Goal: Task Accomplishment & Management: Manage account settings

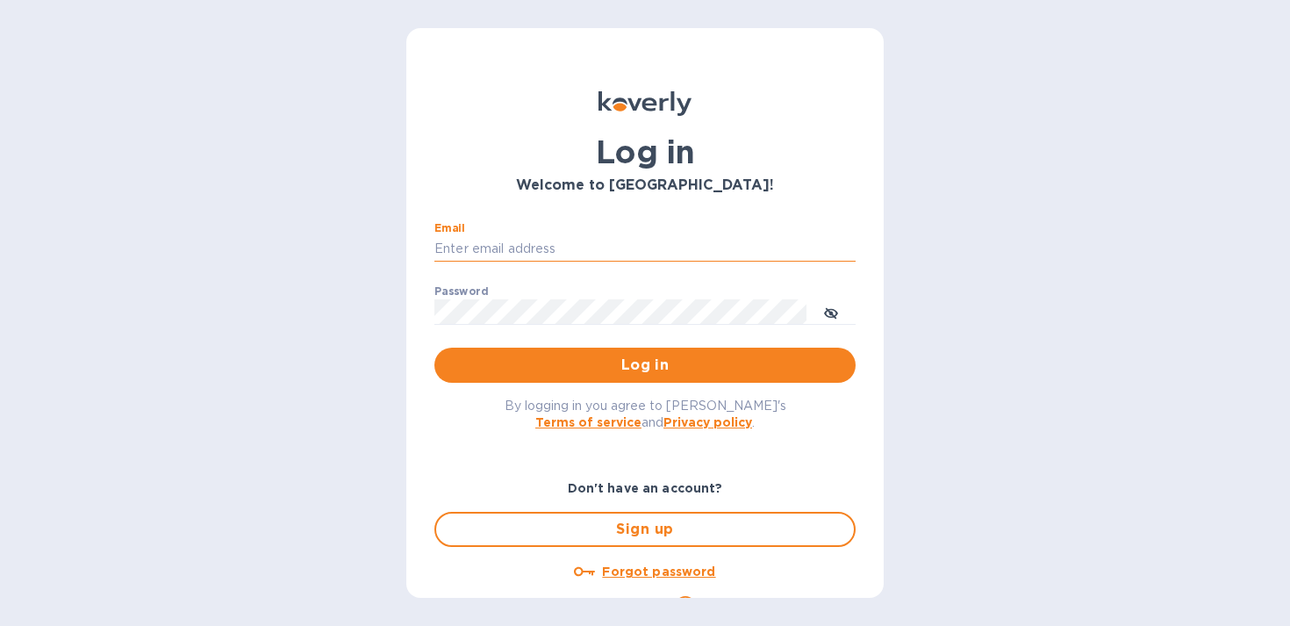
click at [601, 236] on input "Email" at bounding box center [644, 249] width 421 height 26
type input "sales@betterbushcraft.com"
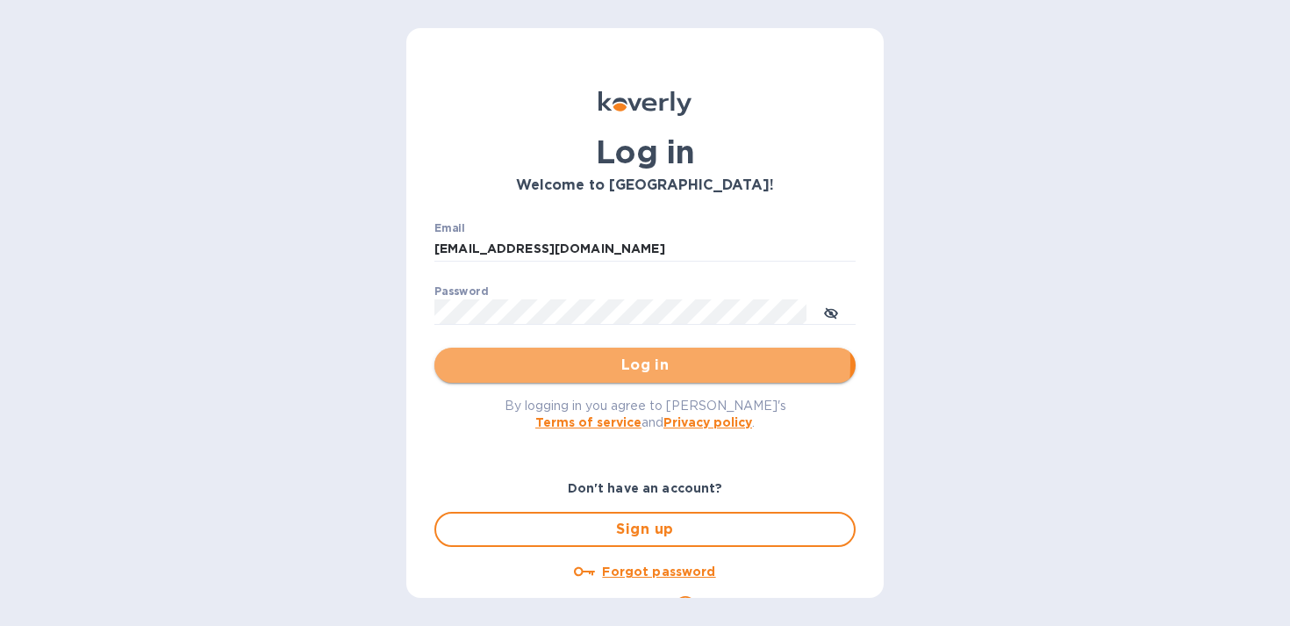
click at [595, 362] on span "Log in" at bounding box center [644, 364] width 393 height 21
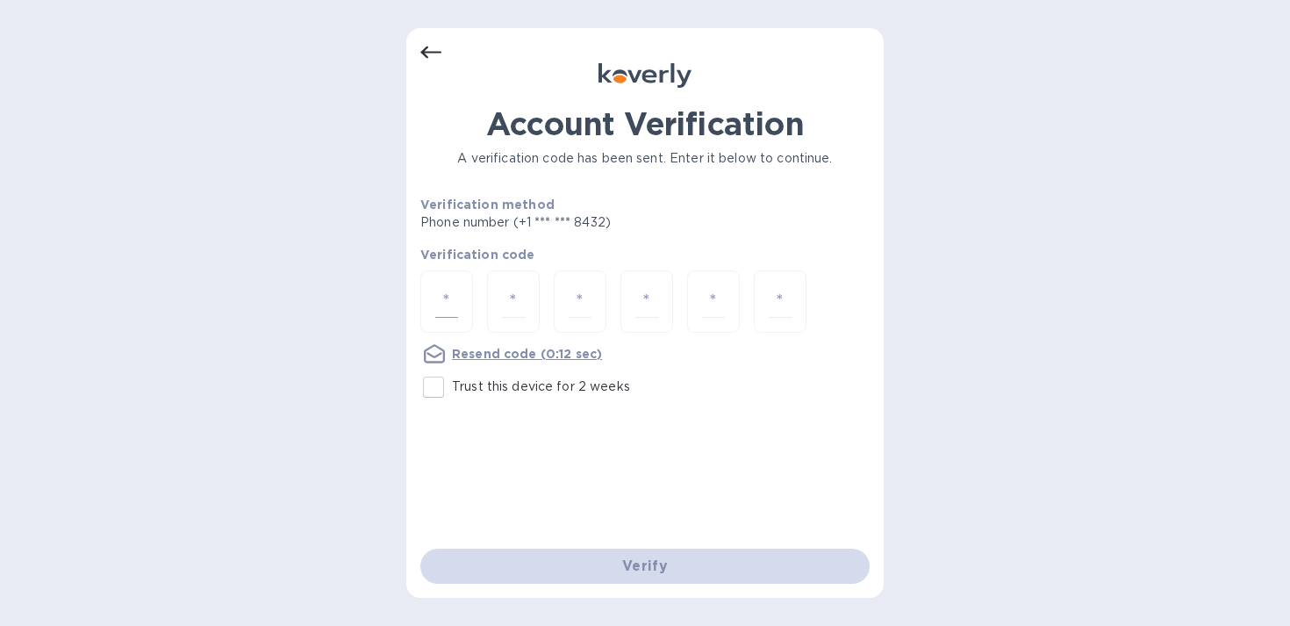
click at [464, 313] on div at bounding box center [446, 301] width 53 height 62
click at [436, 388] on input "Trust this device for 2 weeks" at bounding box center [433, 387] width 37 height 37
checkbox input "true"
click at [453, 299] on input "number" at bounding box center [446, 301] width 23 height 32
type input "7"
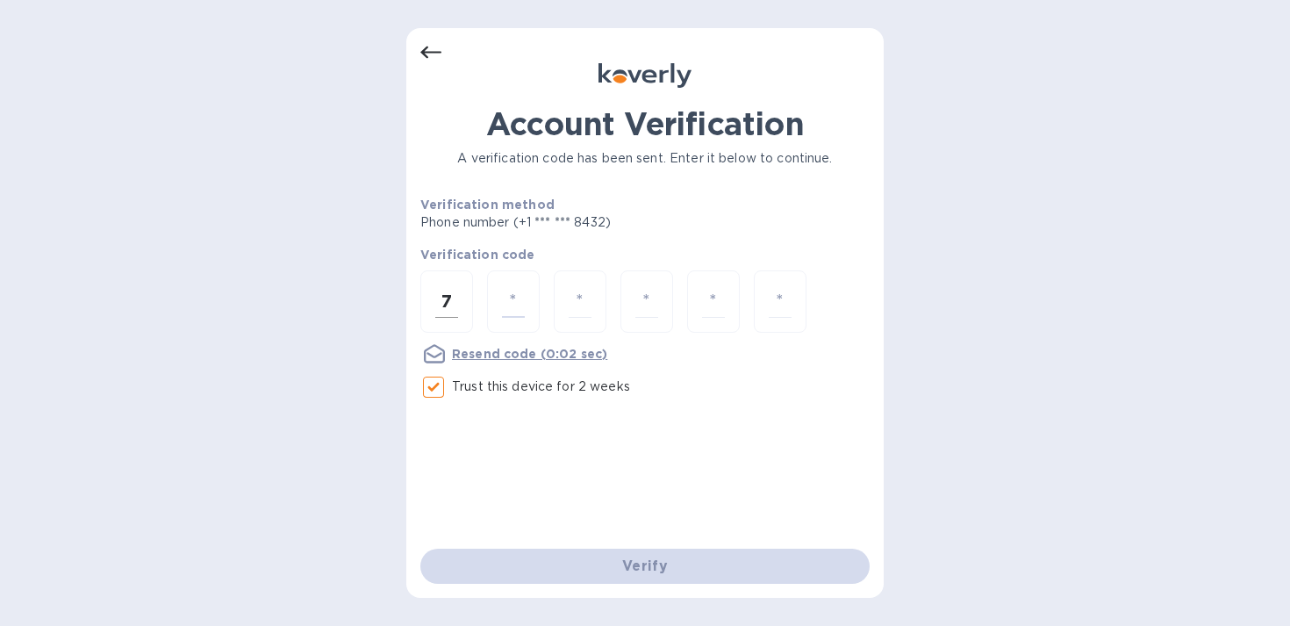
type input "4"
type input "8"
type input "2"
type input "6"
type input "5"
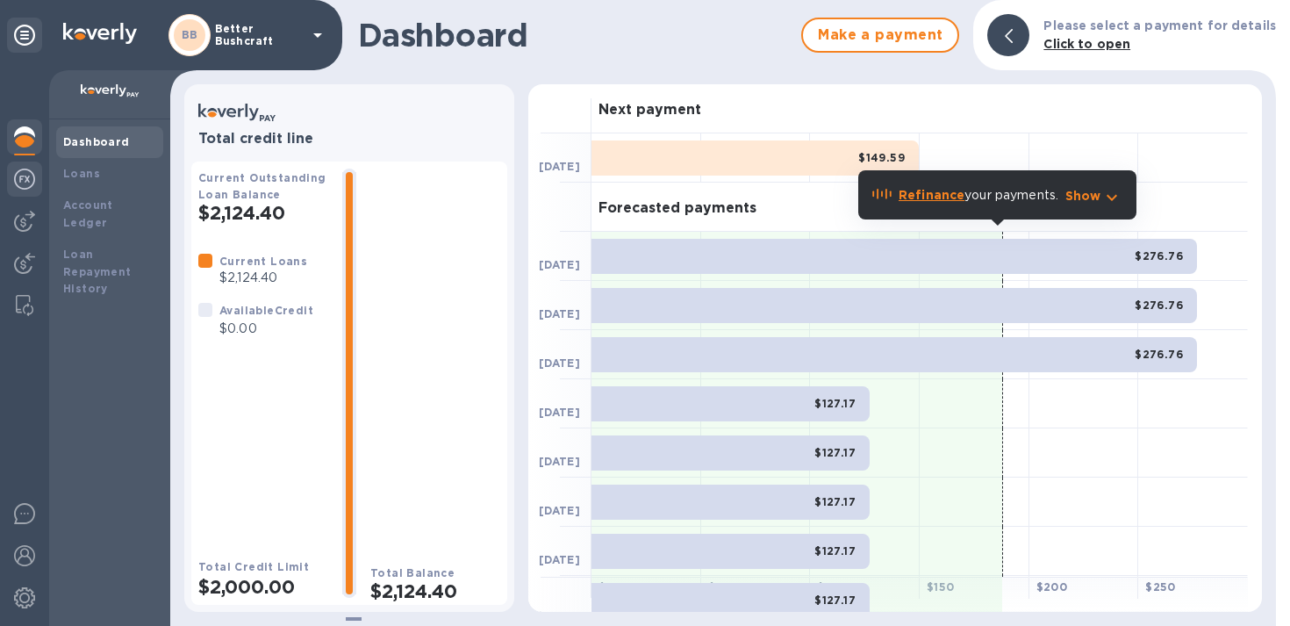
click at [19, 182] on img at bounding box center [24, 178] width 21 height 21
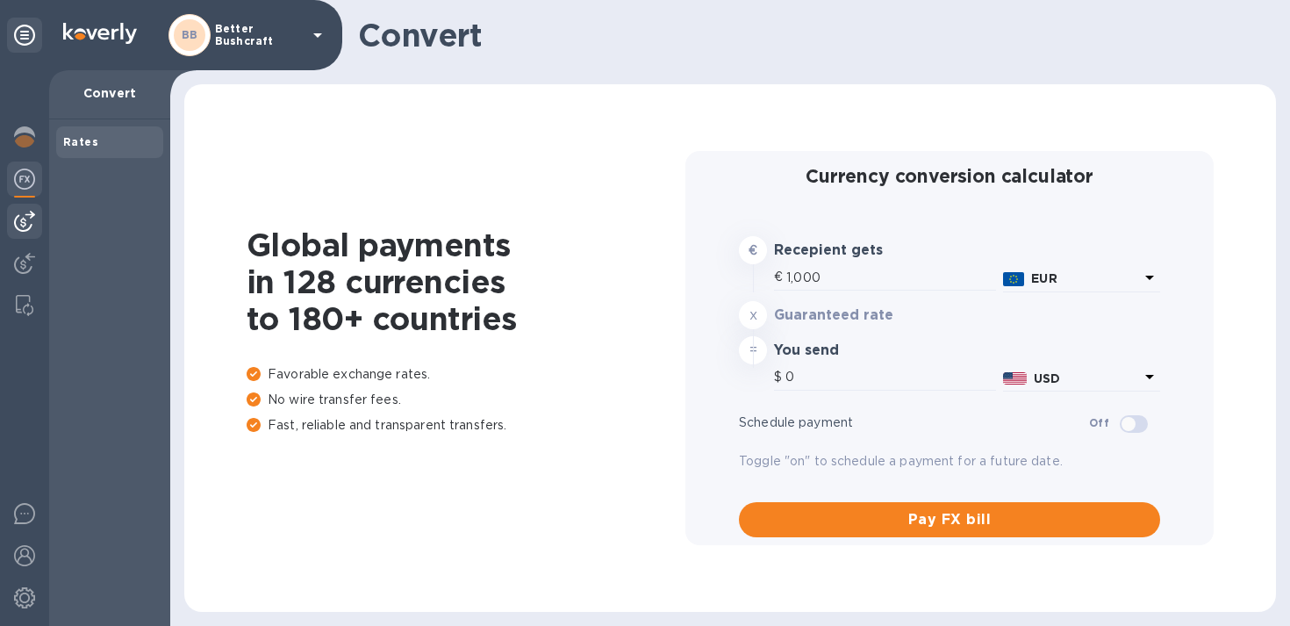
type input "1,182.58"
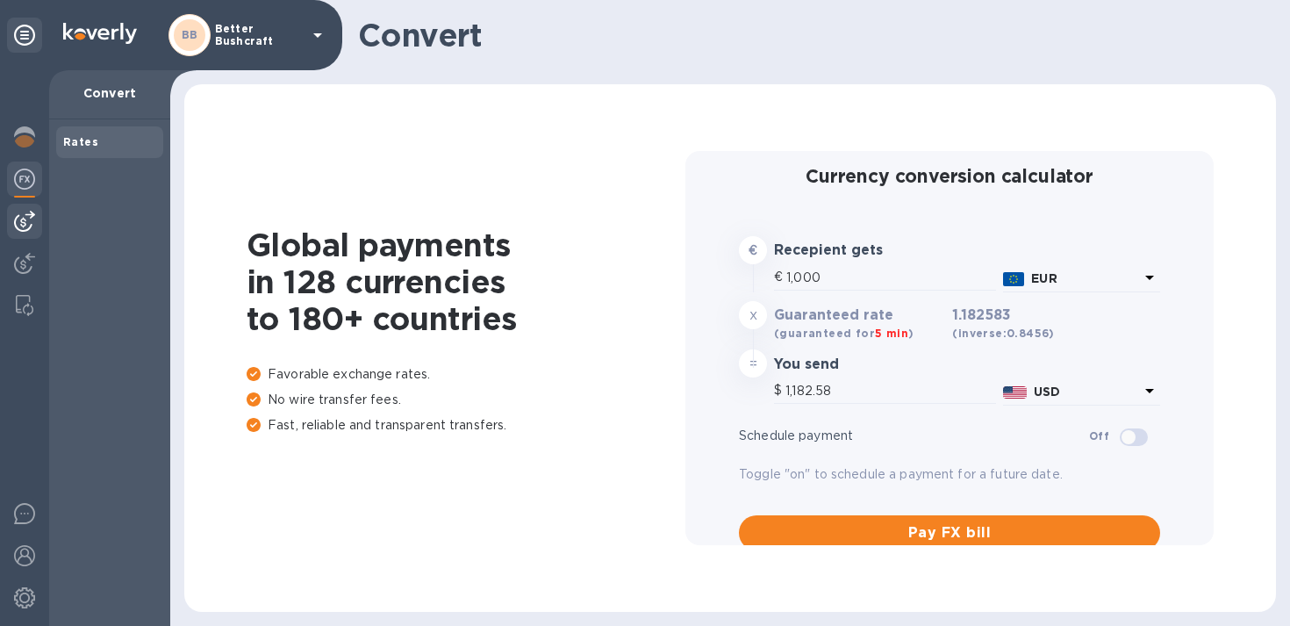
click at [23, 210] on div at bounding box center [24, 221] width 35 height 35
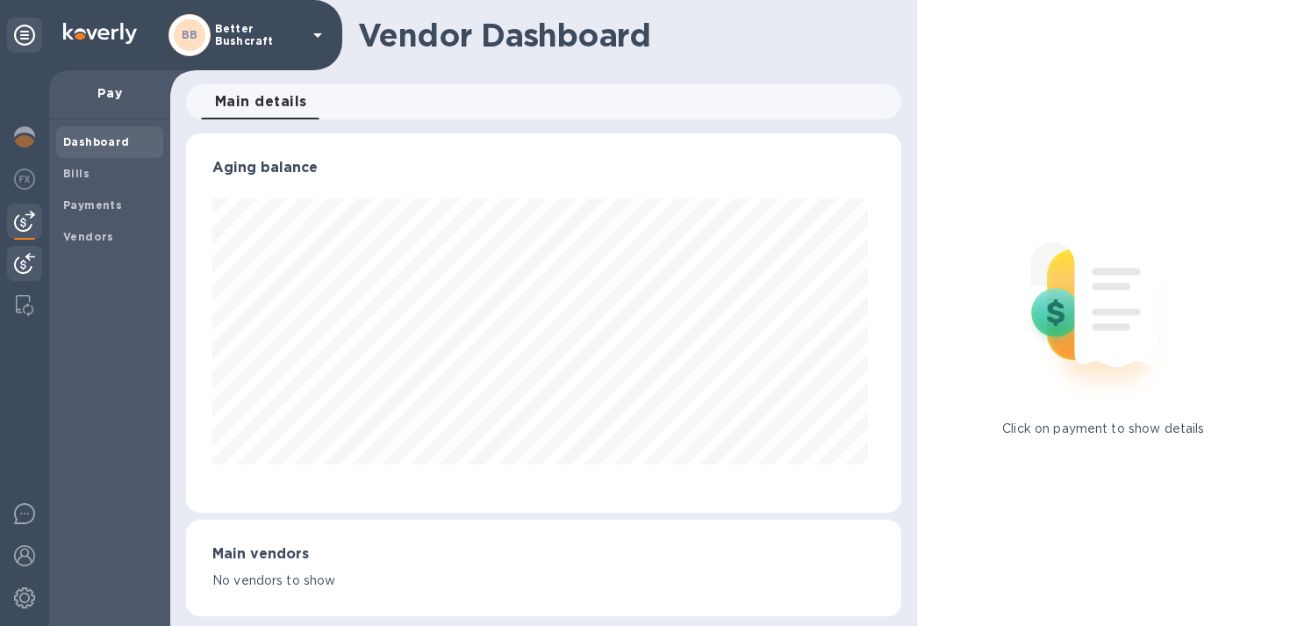
scroll to position [379, 708]
click at [24, 269] on img at bounding box center [24, 263] width 21 height 21
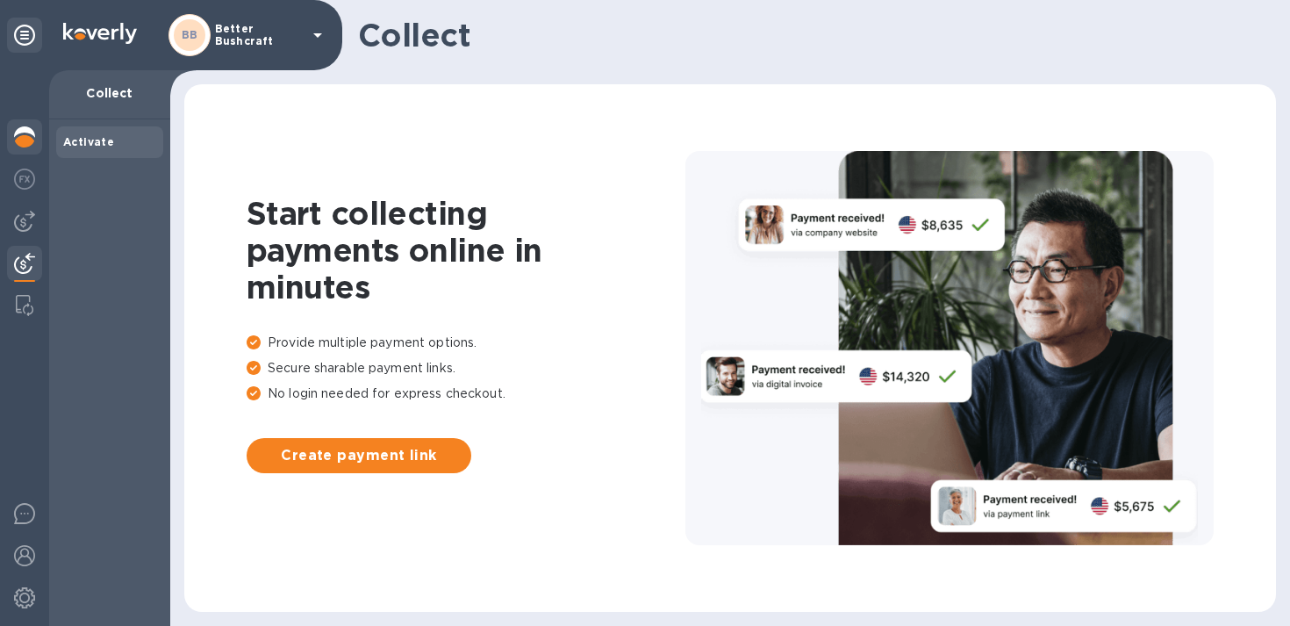
click at [27, 134] on img at bounding box center [24, 136] width 21 height 21
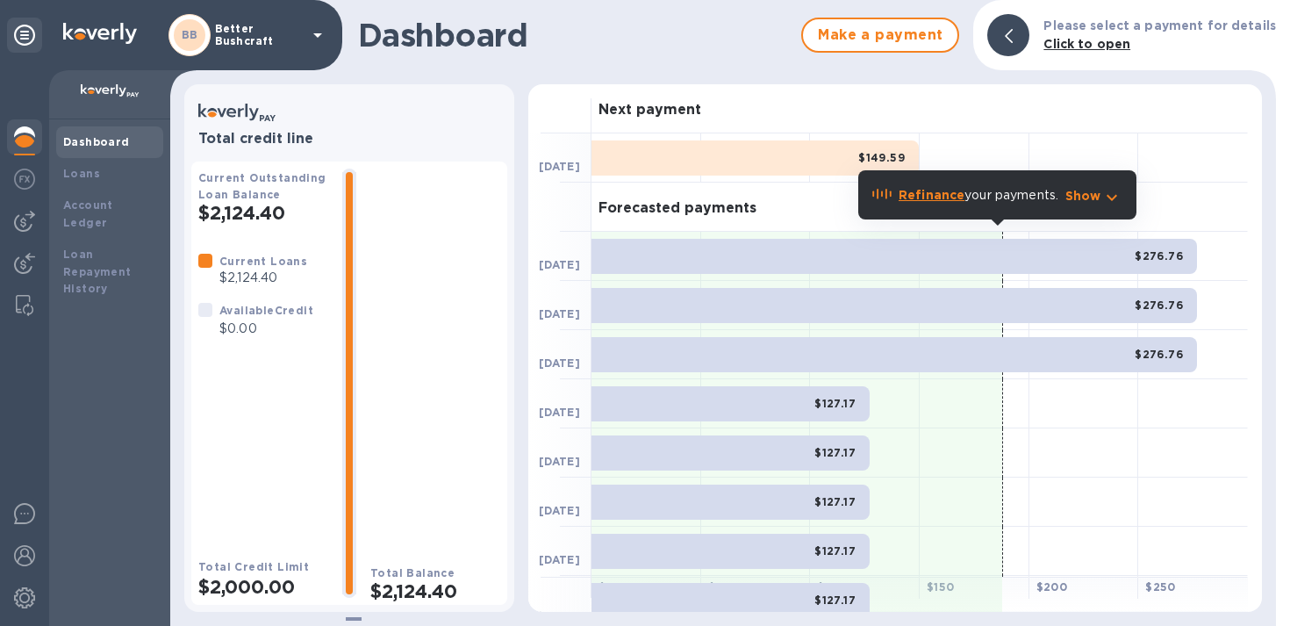
click at [215, 36] on p "Better Bushcraft" at bounding box center [259, 35] width 88 height 25
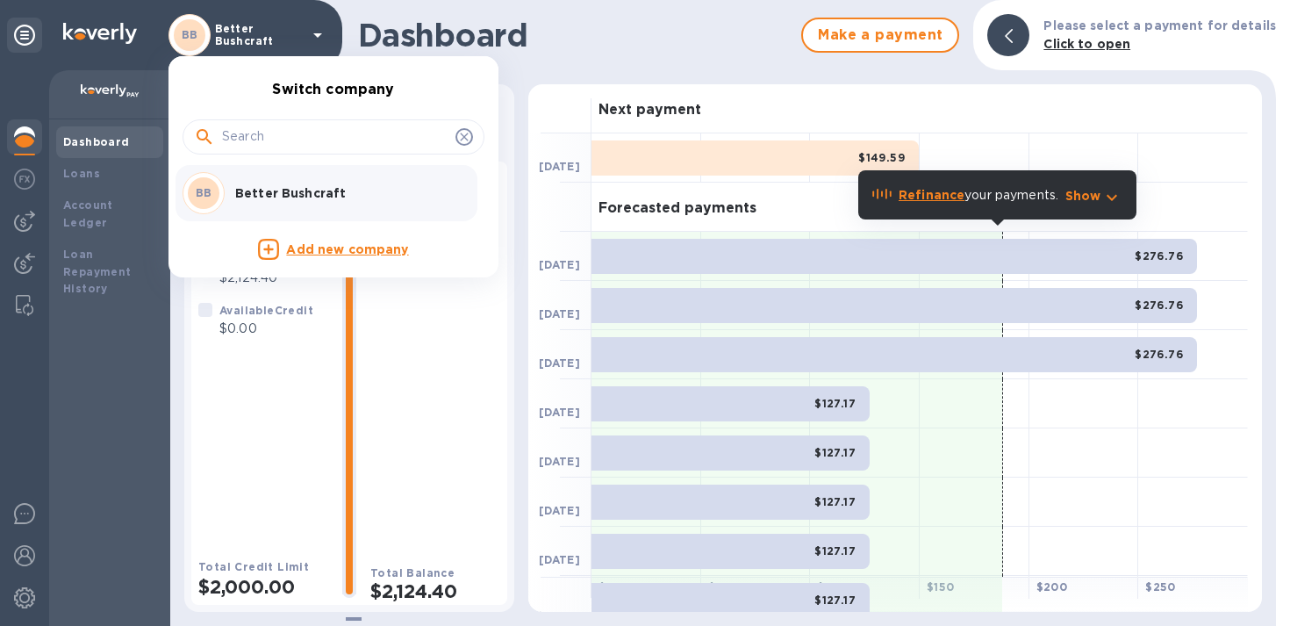
click at [226, 201] on div "BB" at bounding box center [206, 193] width 46 height 42
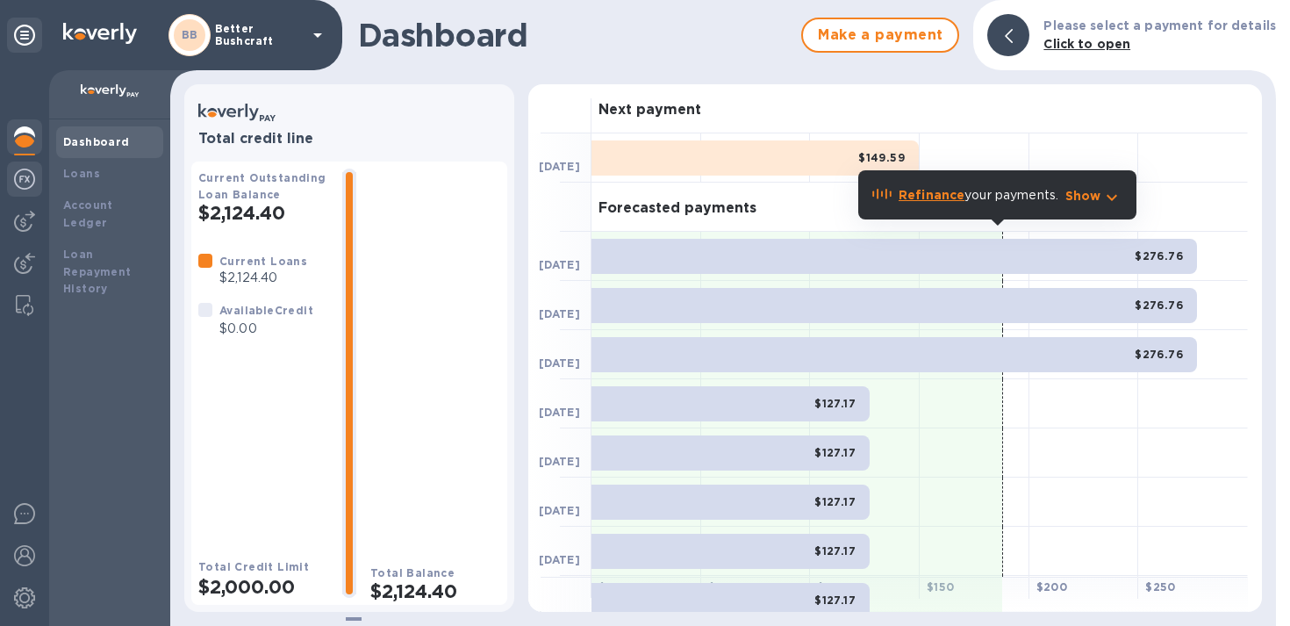
click at [33, 185] on img at bounding box center [24, 178] width 21 height 21
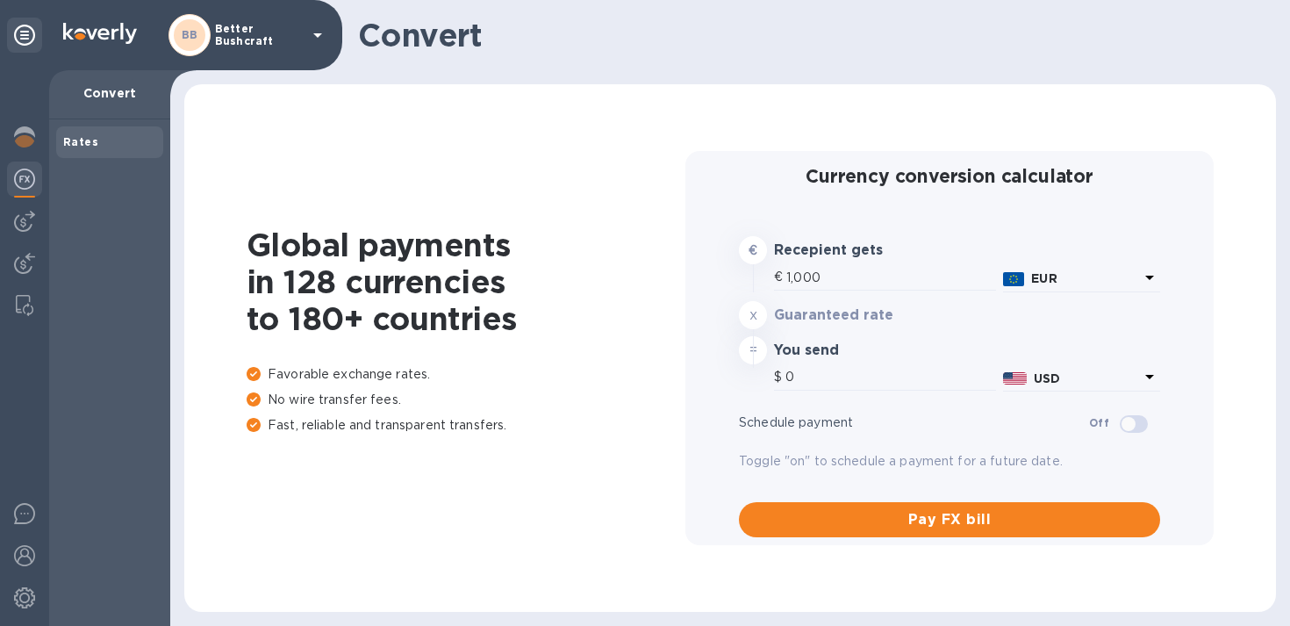
type input "1,182.58"
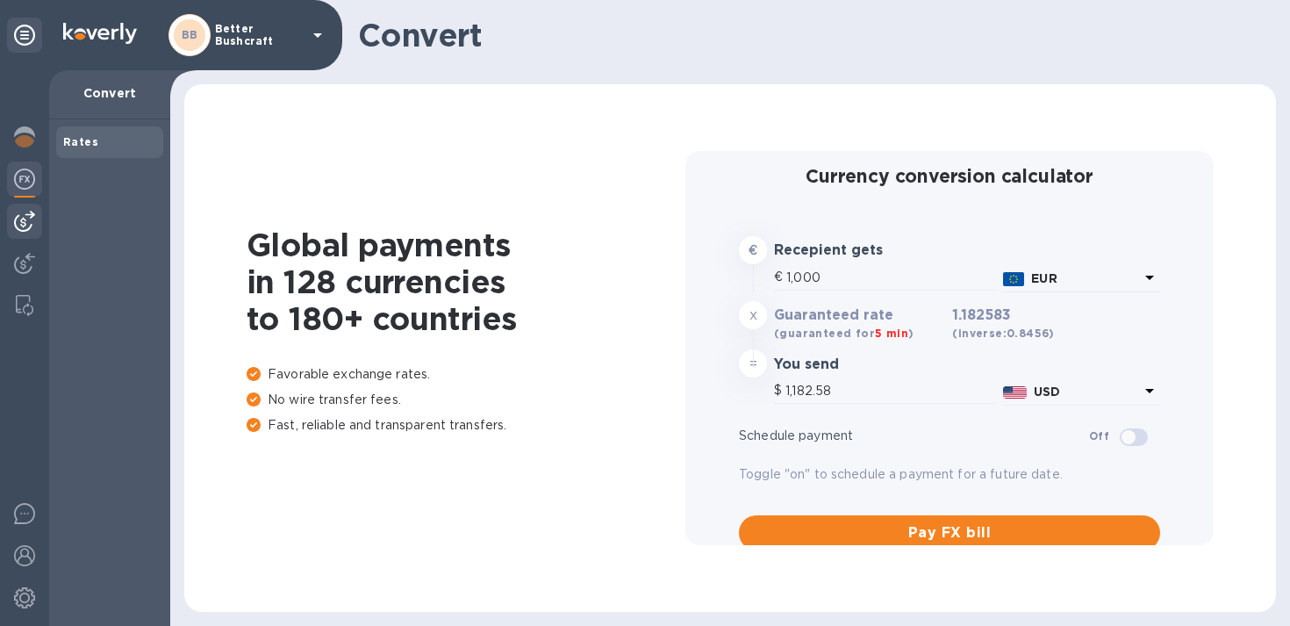
click at [19, 222] on img at bounding box center [24, 221] width 21 height 21
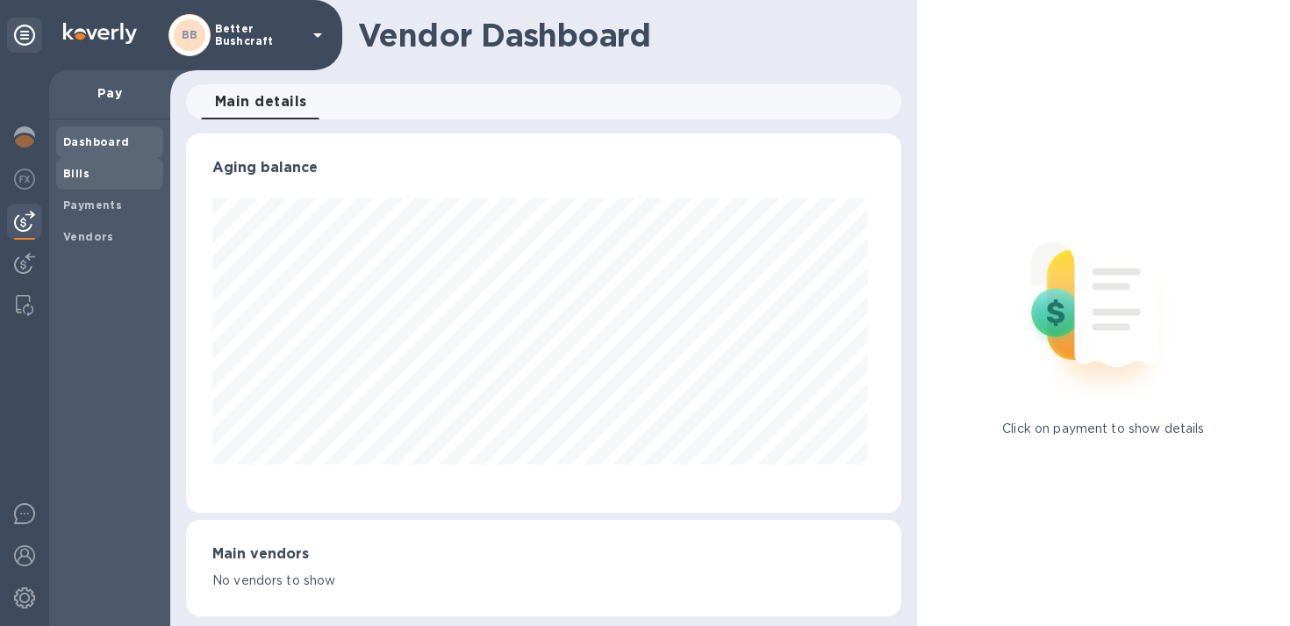
scroll to position [379, 708]
click at [72, 178] on b "Bills" at bounding box center [76, 173] width 26 height 13
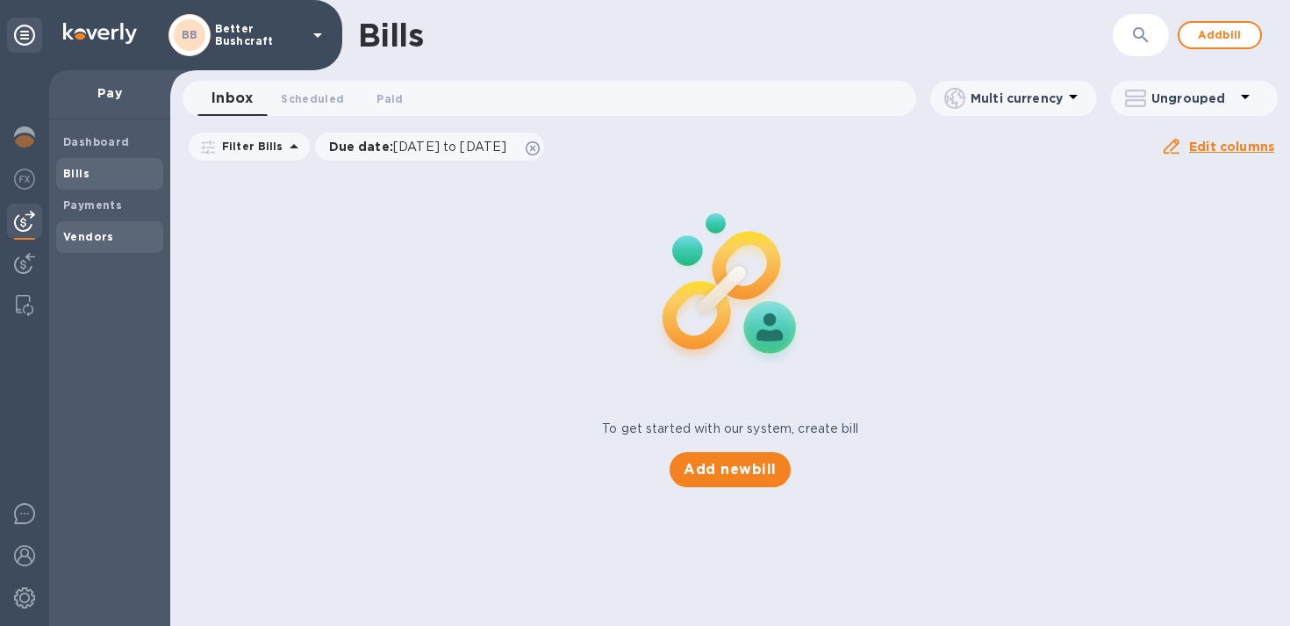
click at [94, 230] on b "Vendors" at bounding box center [88, 236] width 51 height 13
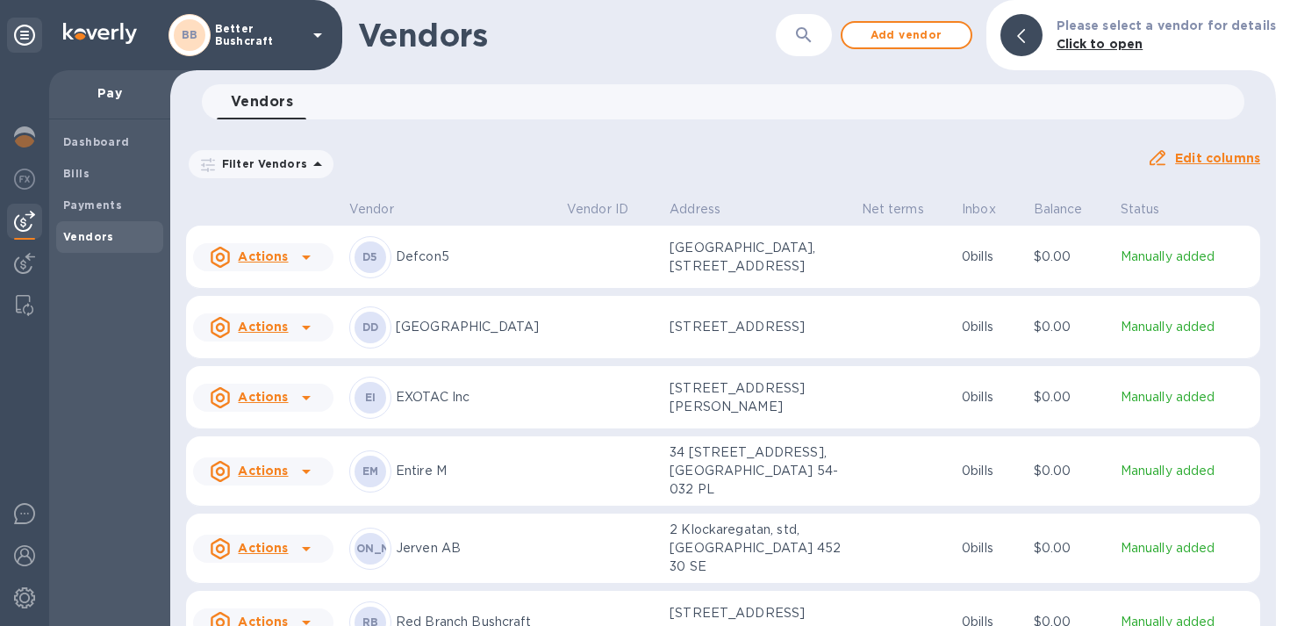
click at [813, 33] on icon "button" at bounding box center [803, 35] width 21 height 21
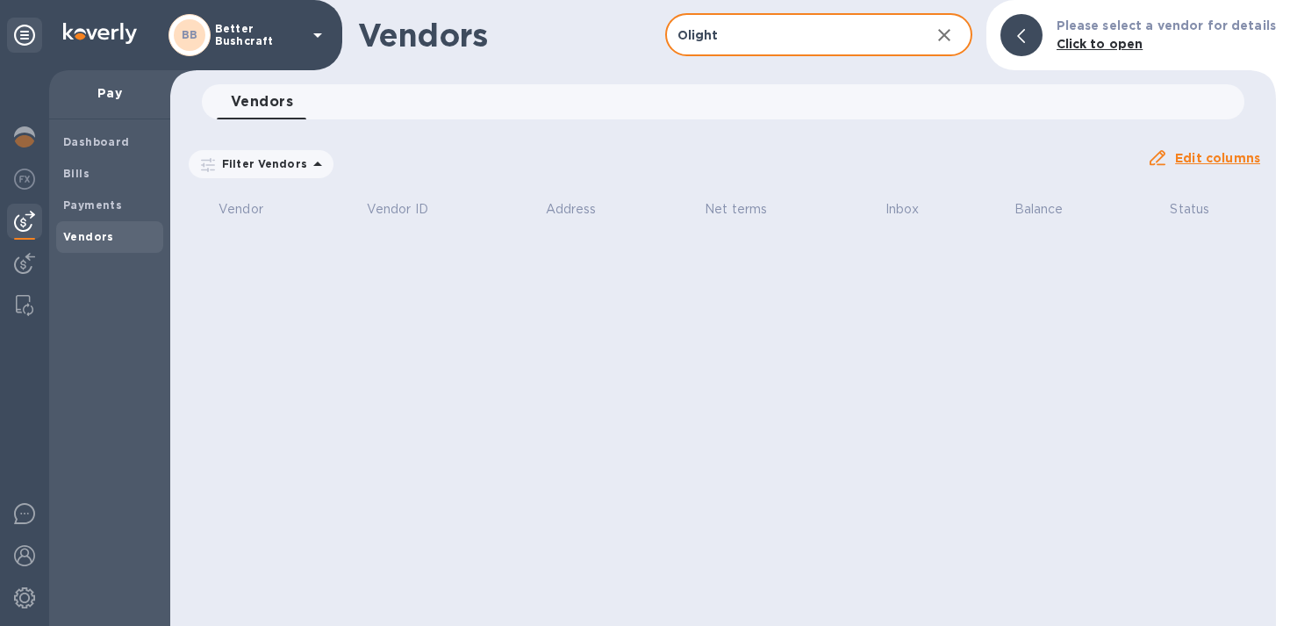
type input "Olight"
click at [949, 40] on icon "button" at bounding box center [944, 35] width 21 height 21
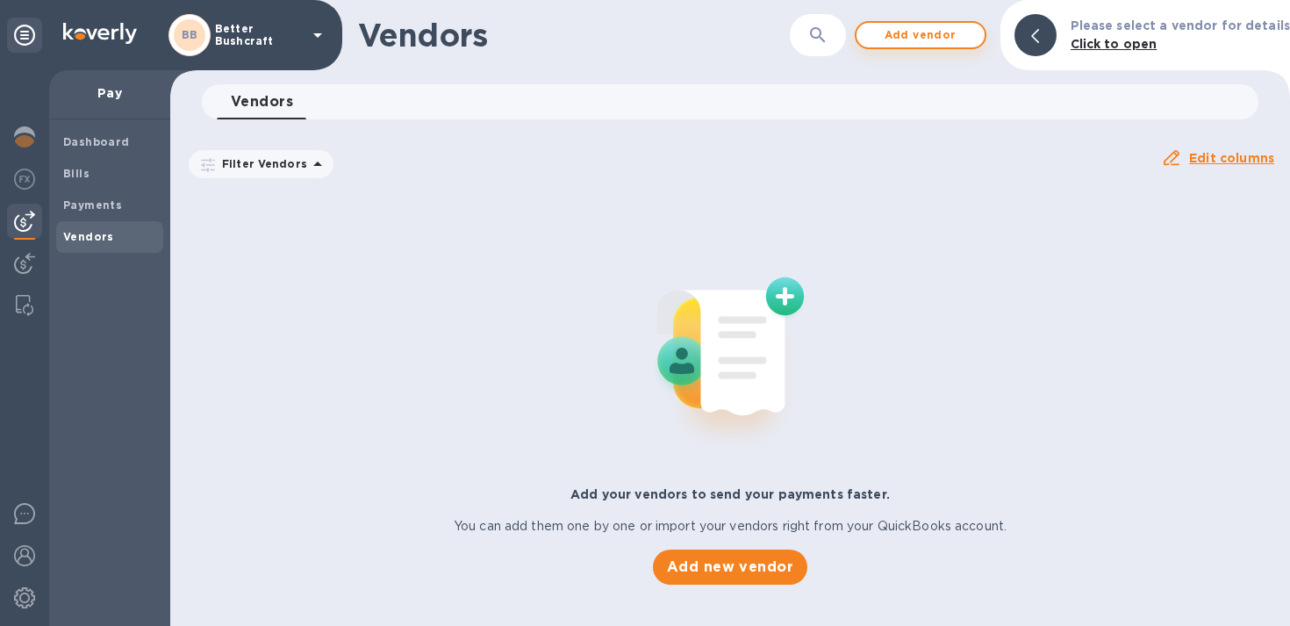
click at [949, 39] on span "Add vendor" at bounding box center [920, 35] width 100 height 21
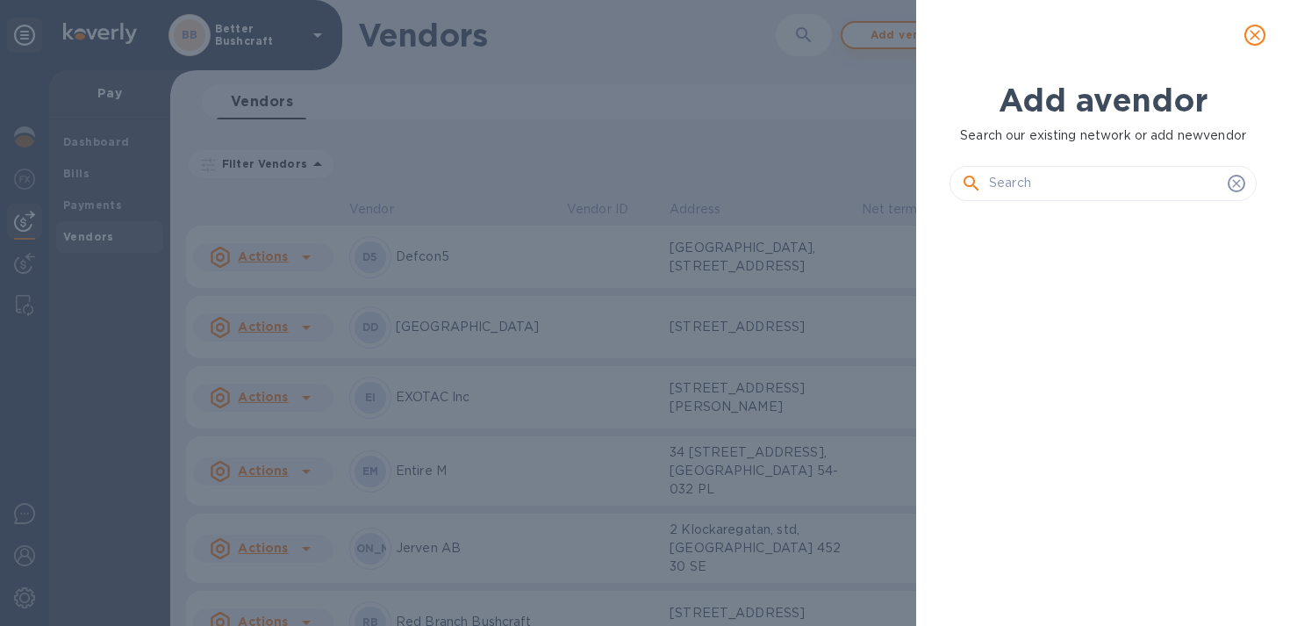
scroll to position [350, 314]
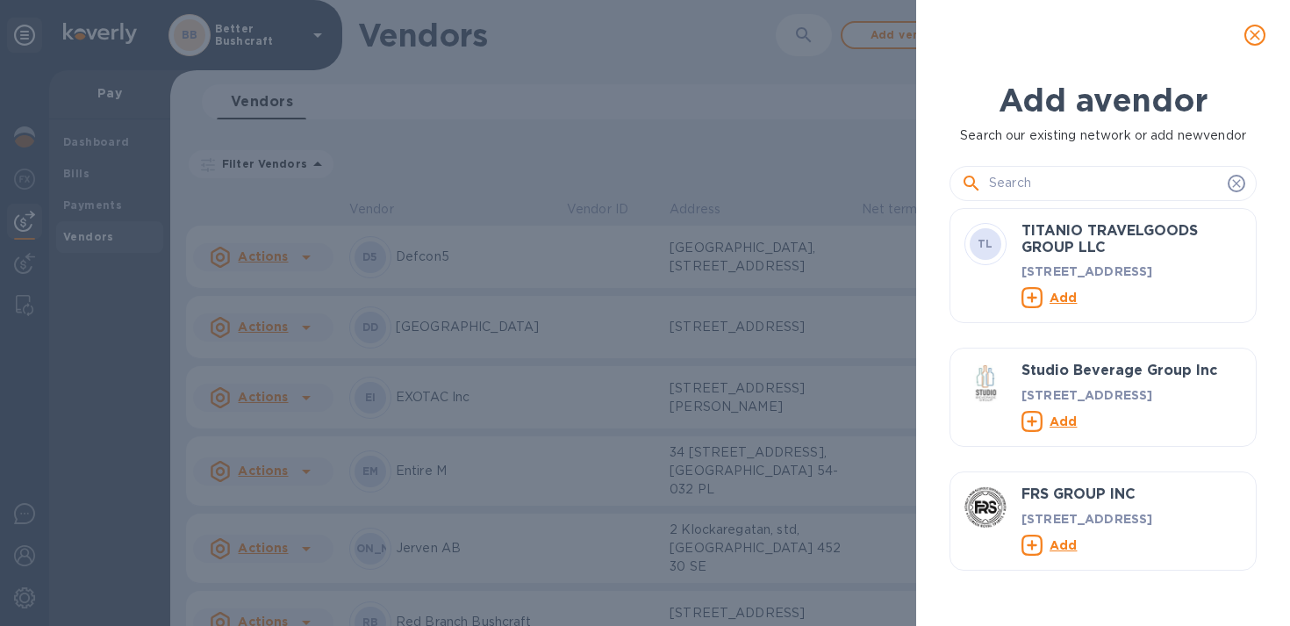
click at [1039, 174] on input "text" at bounding box center [1105, 183] width 232 height 26
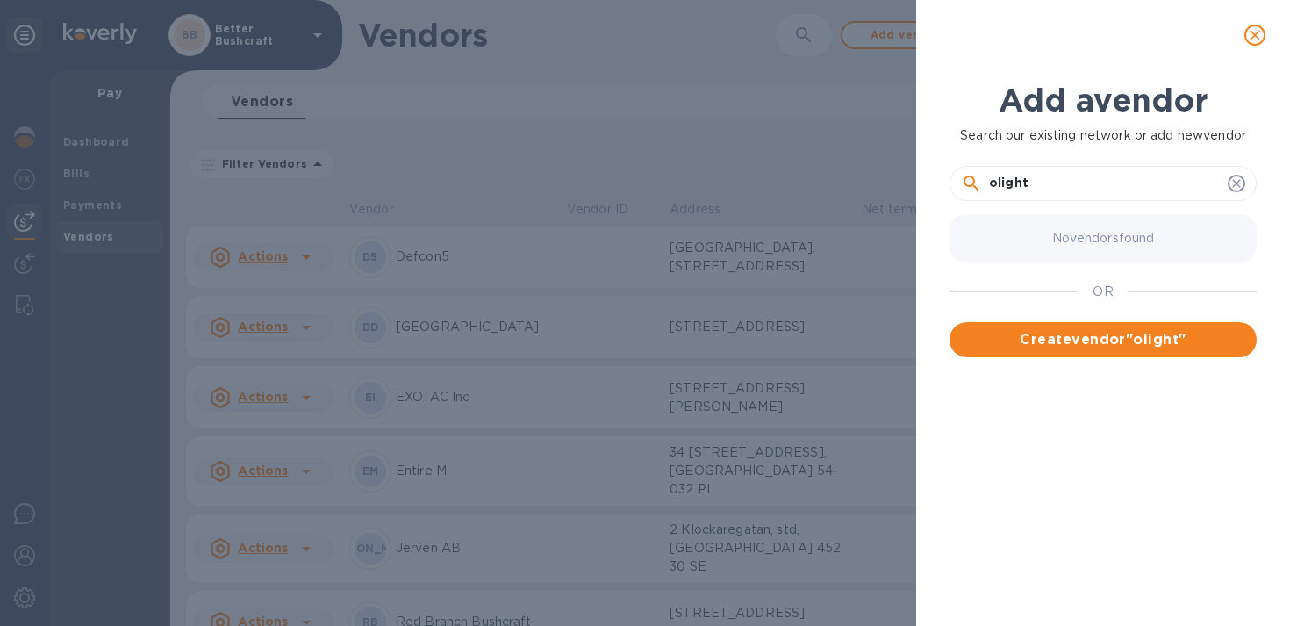
type input "olight"
click at [1261, 34] on icon "close" at bounding box center [1255, 35] width 18 height 18
